Goal: Find specific page/section: Find specific page/section

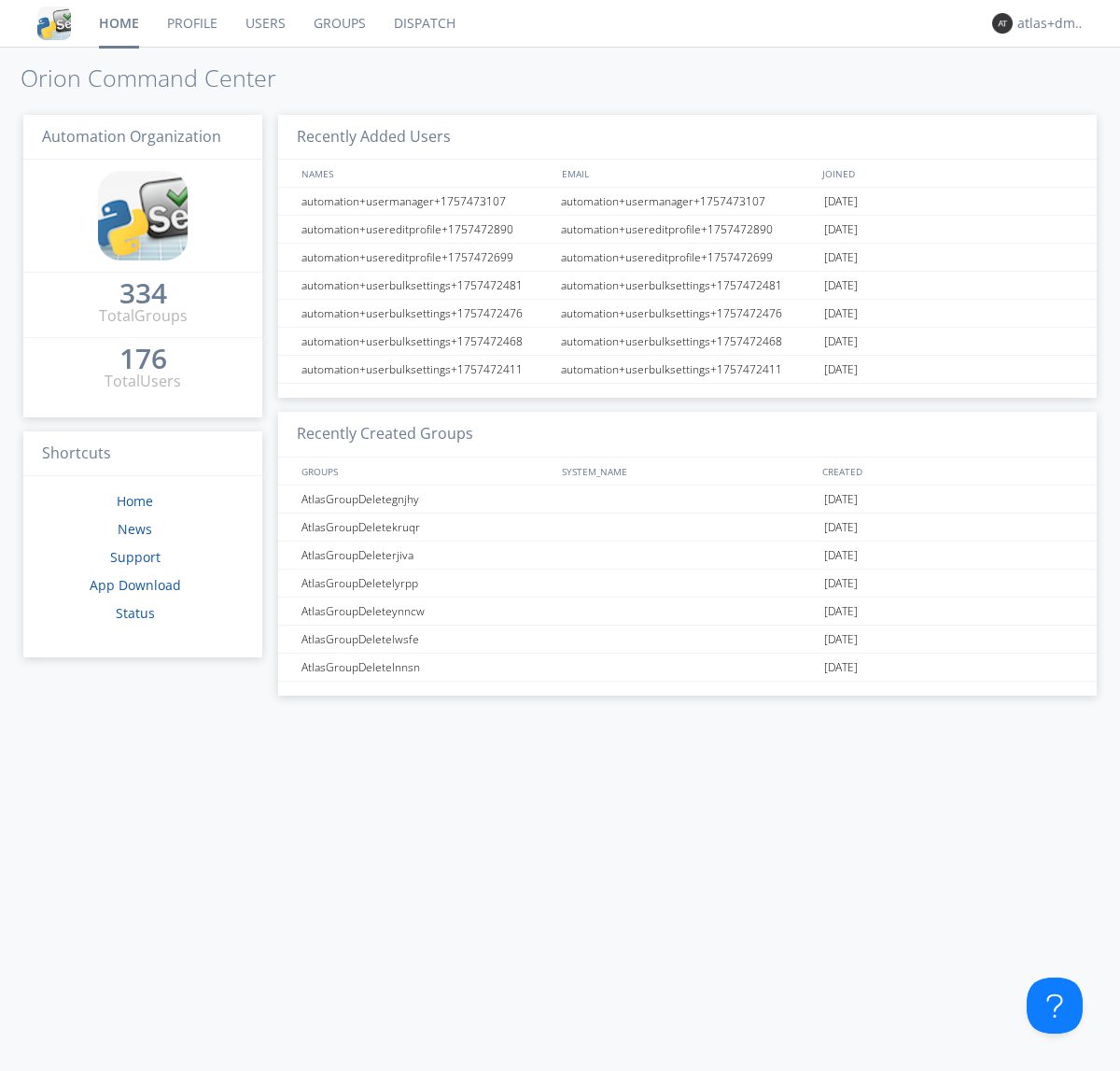
click at [423, 24] on link "Dispatch" at bounding box center [425, 23] width 90 height 46
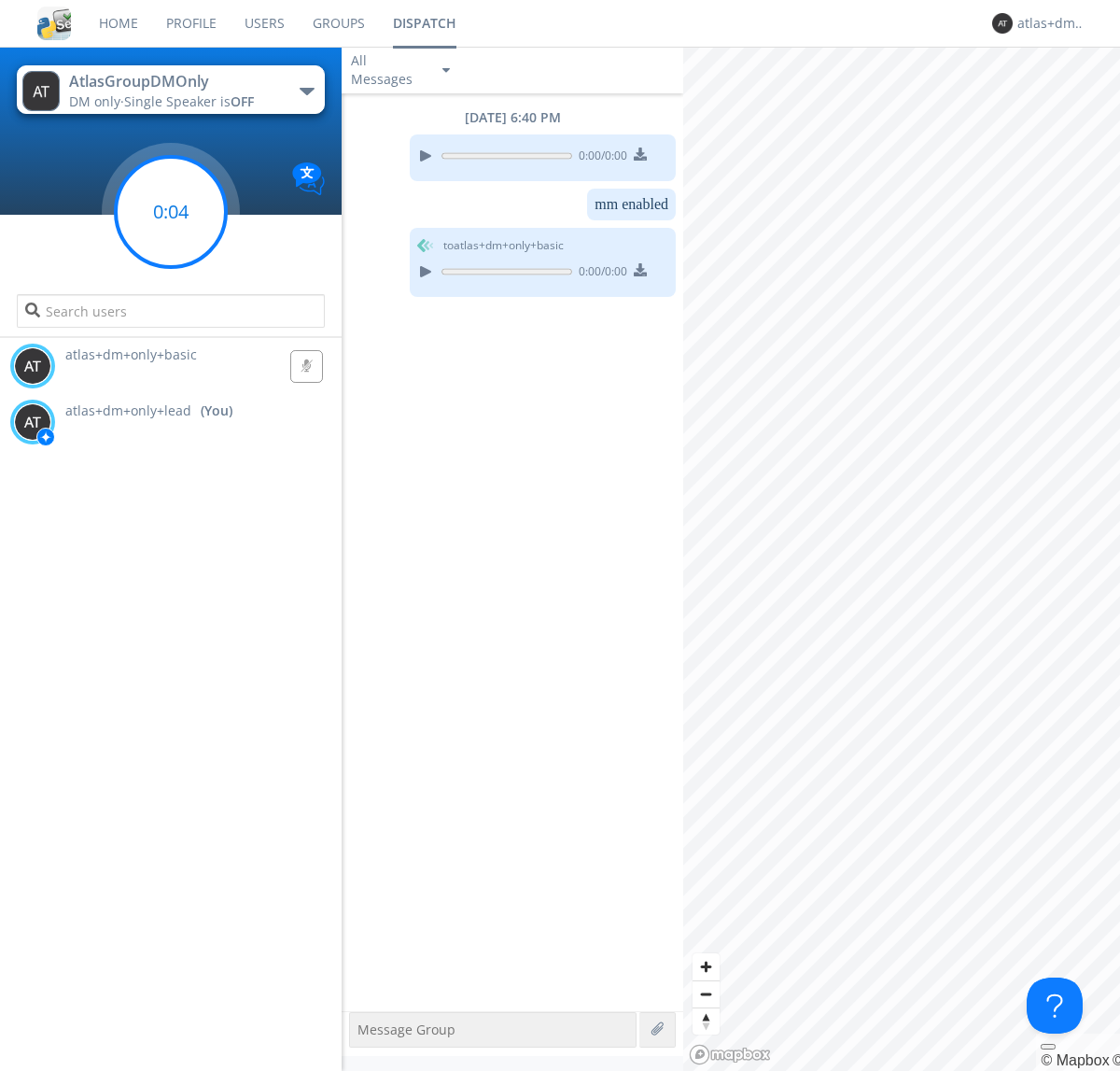
click at [171, 212] on g at bounding box center [171, 211] width 110 height 110
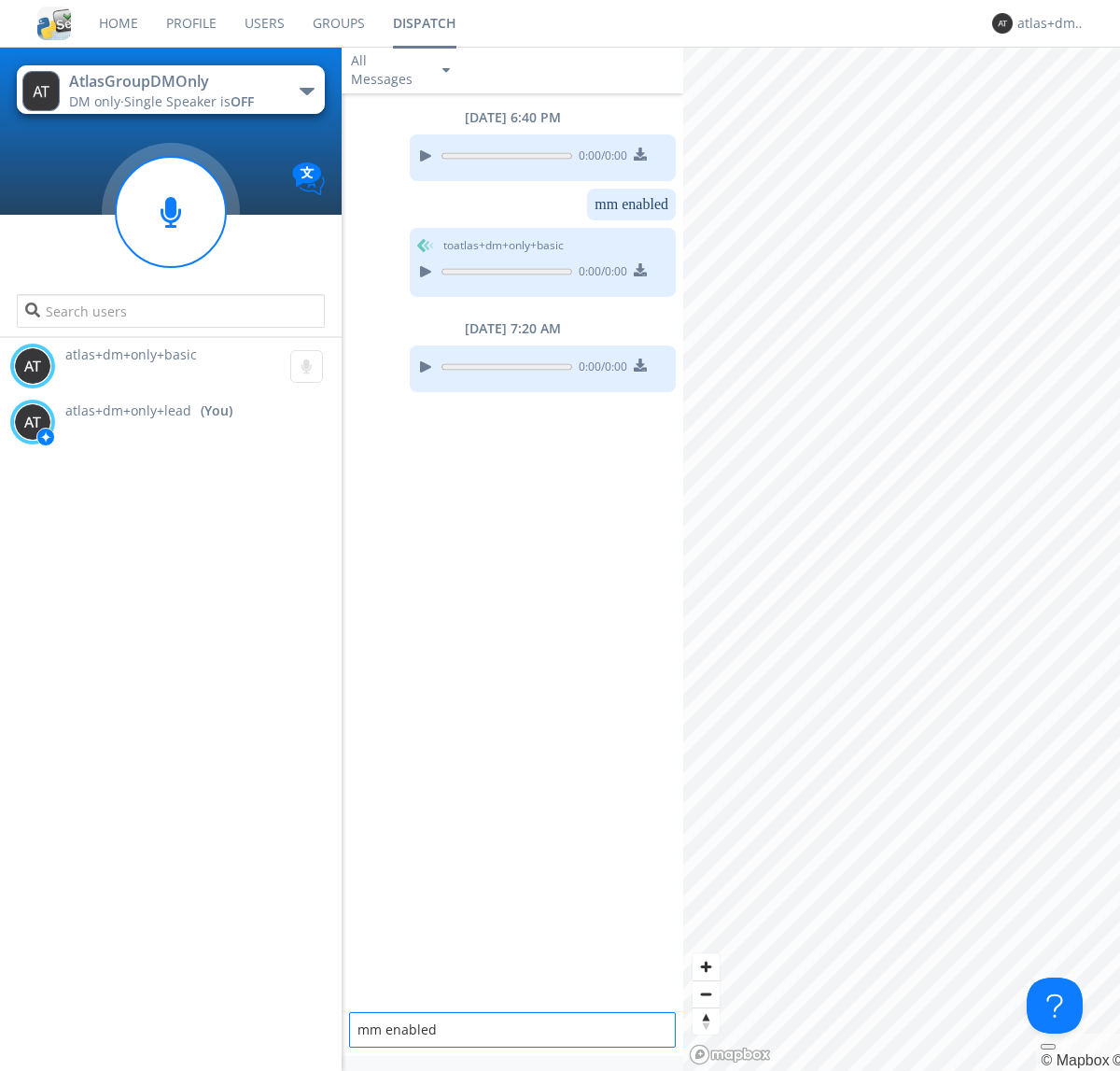
type textarea "mm enabled"
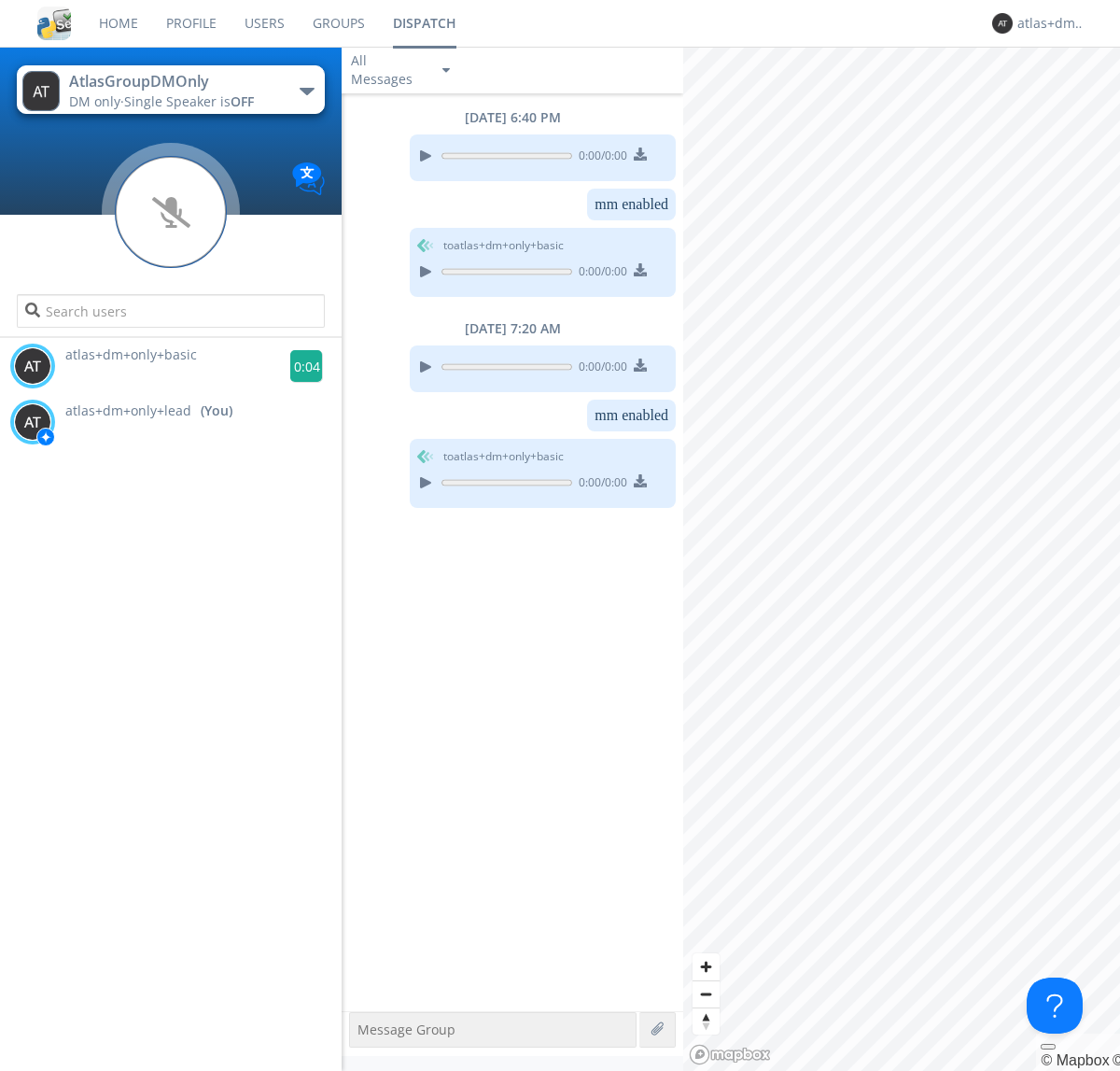
click at [299, 366] on g at bounding box center [307, 366] width 33 height 33
click at [1047, 24] on div "atlas+dm+only+lead" at bounding box center [1052, 24] width 70 height 19
